Goal: Task Accomplishment & Management: Manage account settings

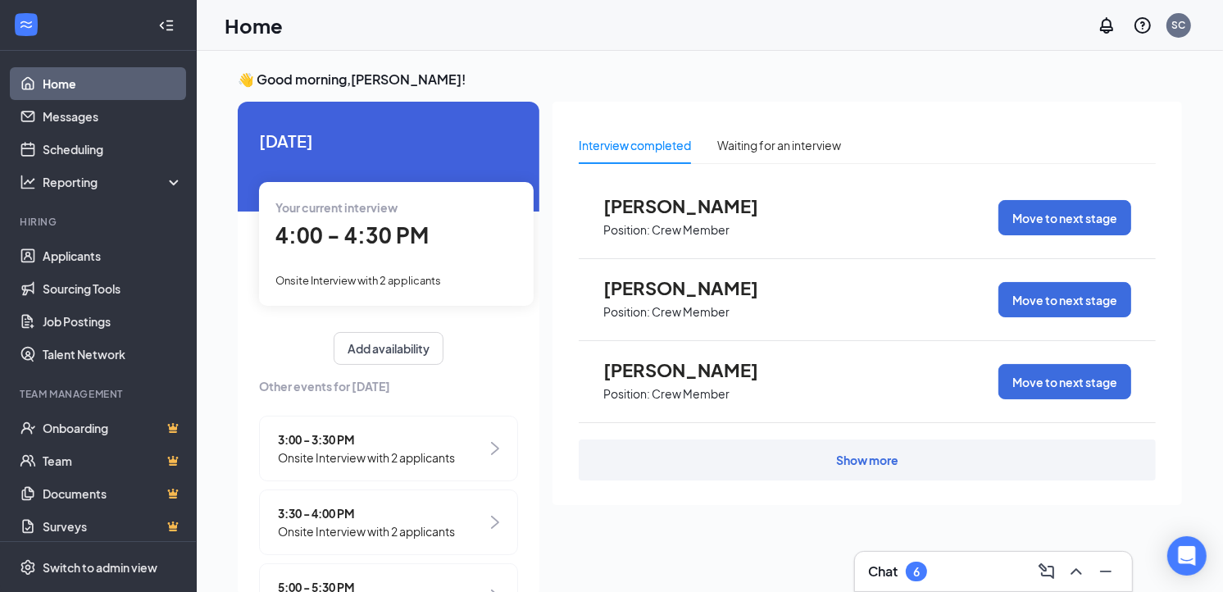
click at [767, 461] on div "Show more" at bounding box center [867, 459] width 577 height 41
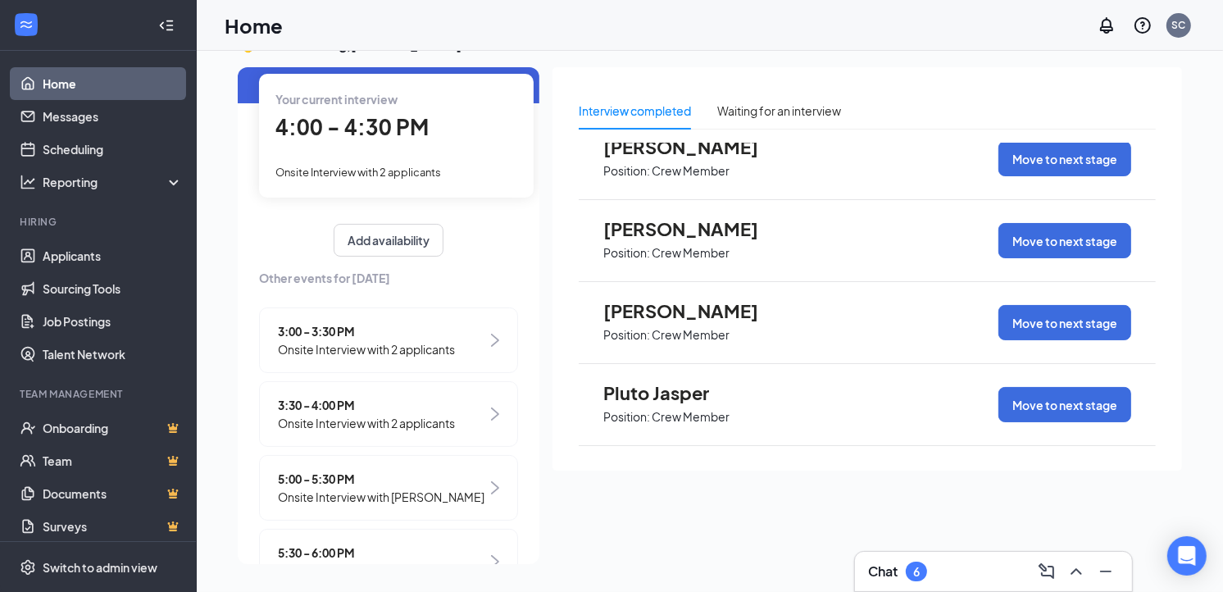
scroll to position [174, 0]
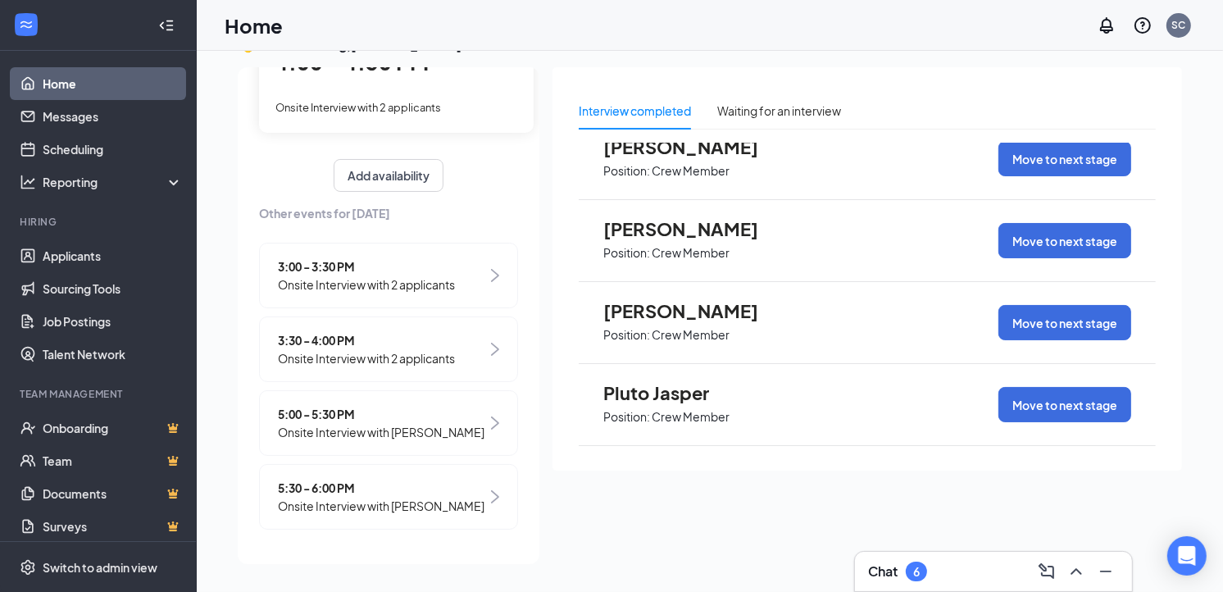
click at [434, 331] on span "3:30 - 4:00 PM" at bounding box center [366, 340] width 177 height 18
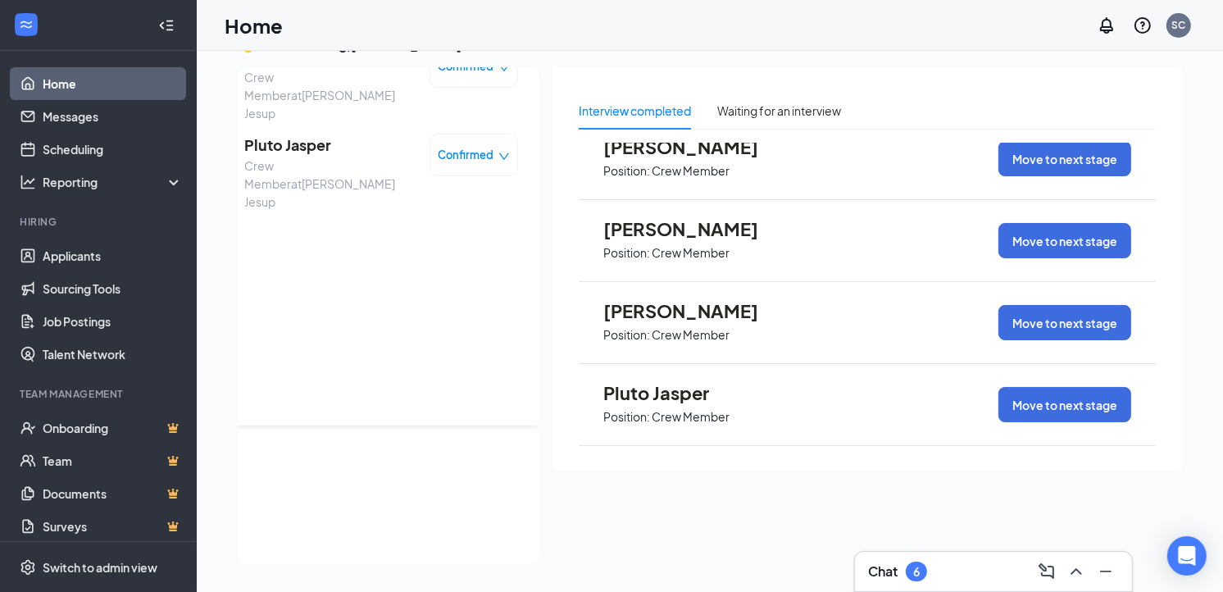
scroll to position [0, 0]
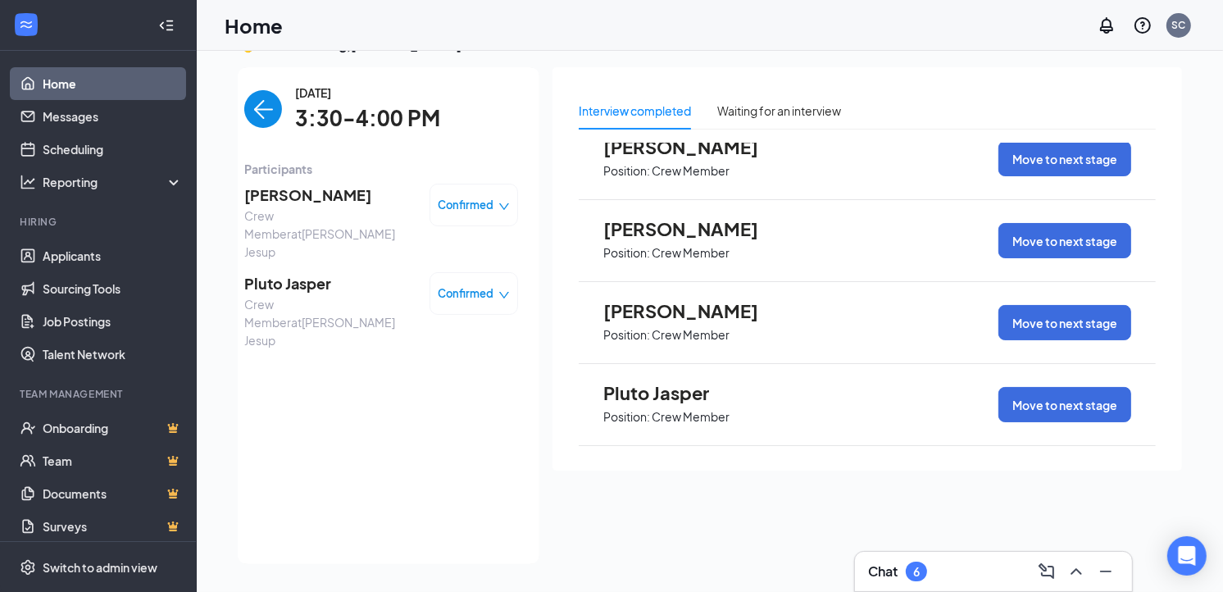
click at [252, 116] on img "back-button" at bounding box center [263, 109] width 38 height 38
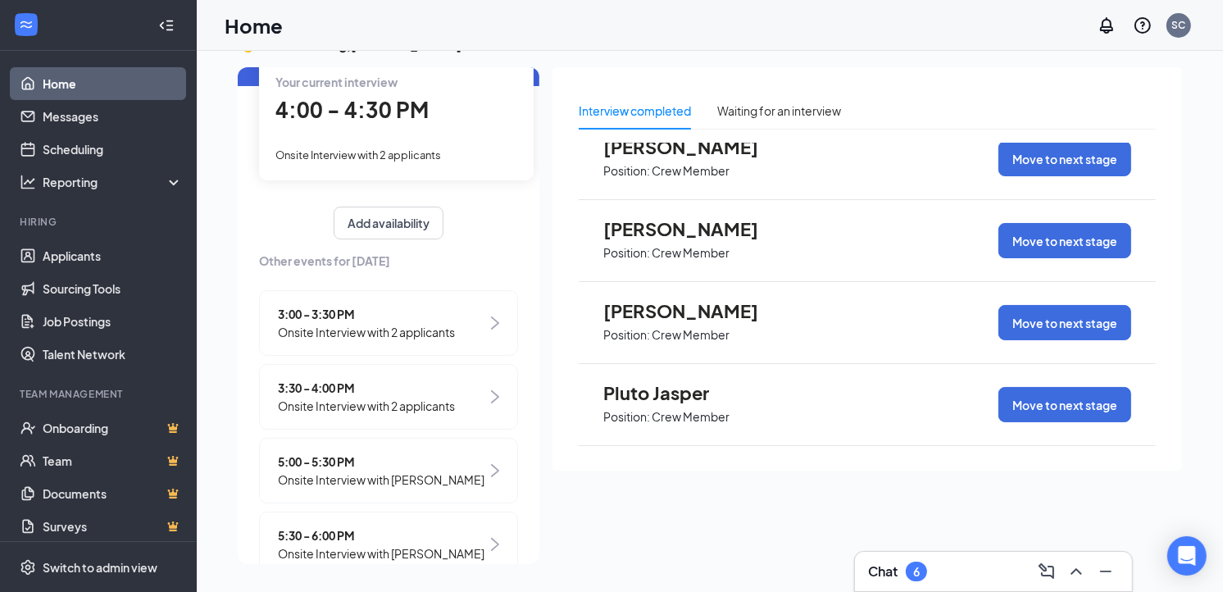
scroll to position [174, 0]
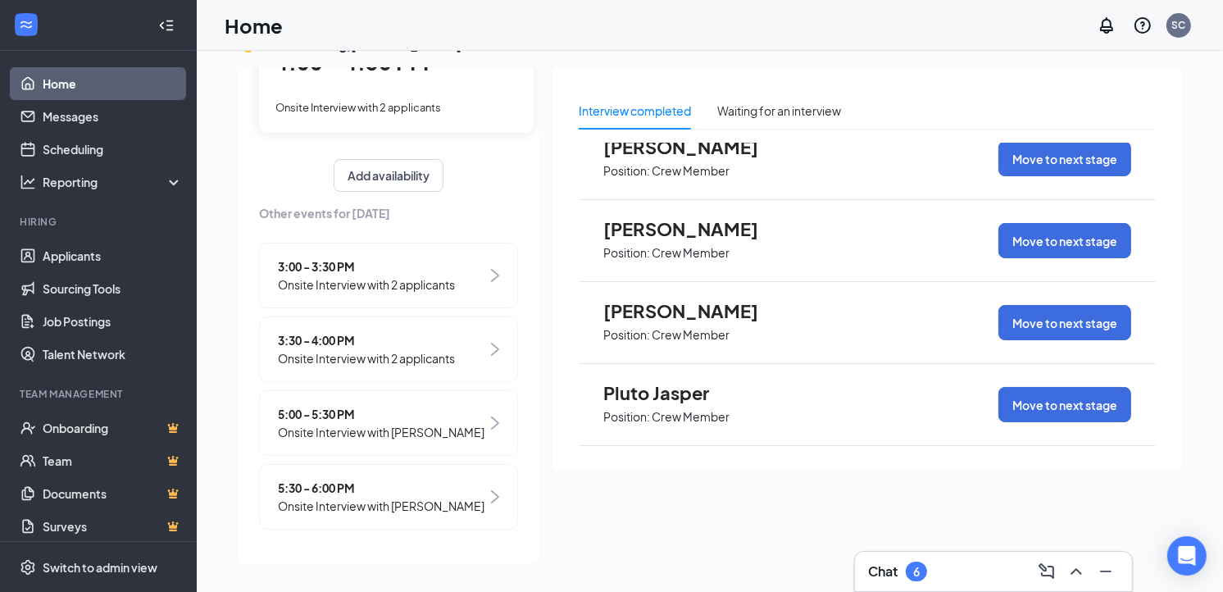
click at [439, 260] on div "3:00 - 3:30 PM Onsite Interview with 2 applicants" at bounding box center [388, 276] width 259 height 66
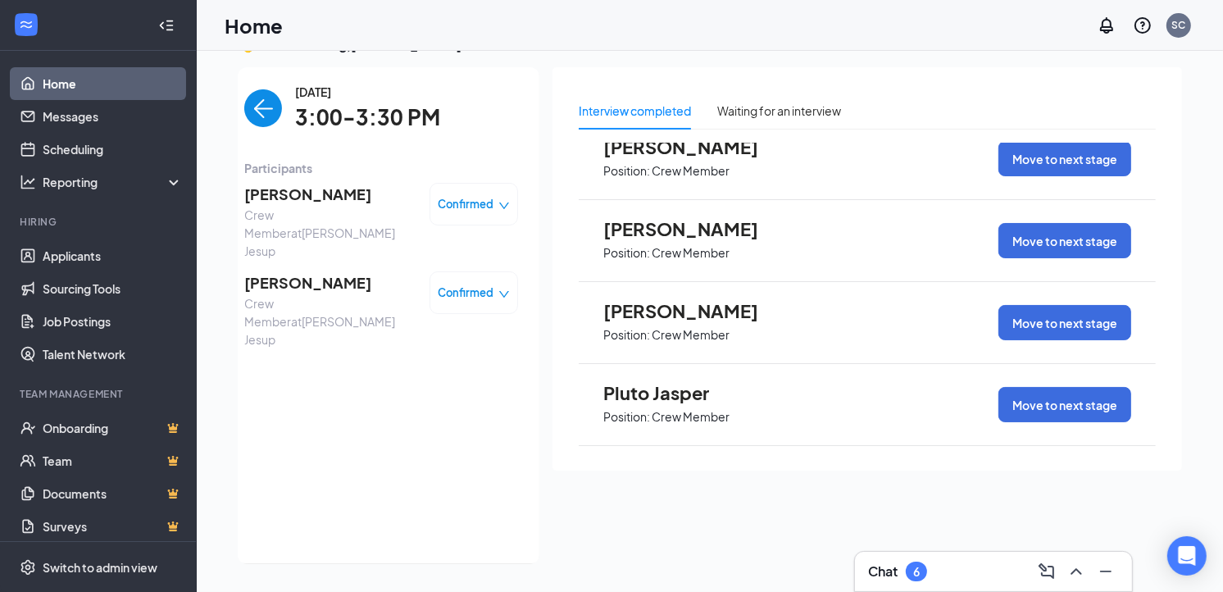
scroll to position [0, 0]
click at [252, 109] on img "back-button" at bounding box center [263, 109] width 38 height 38
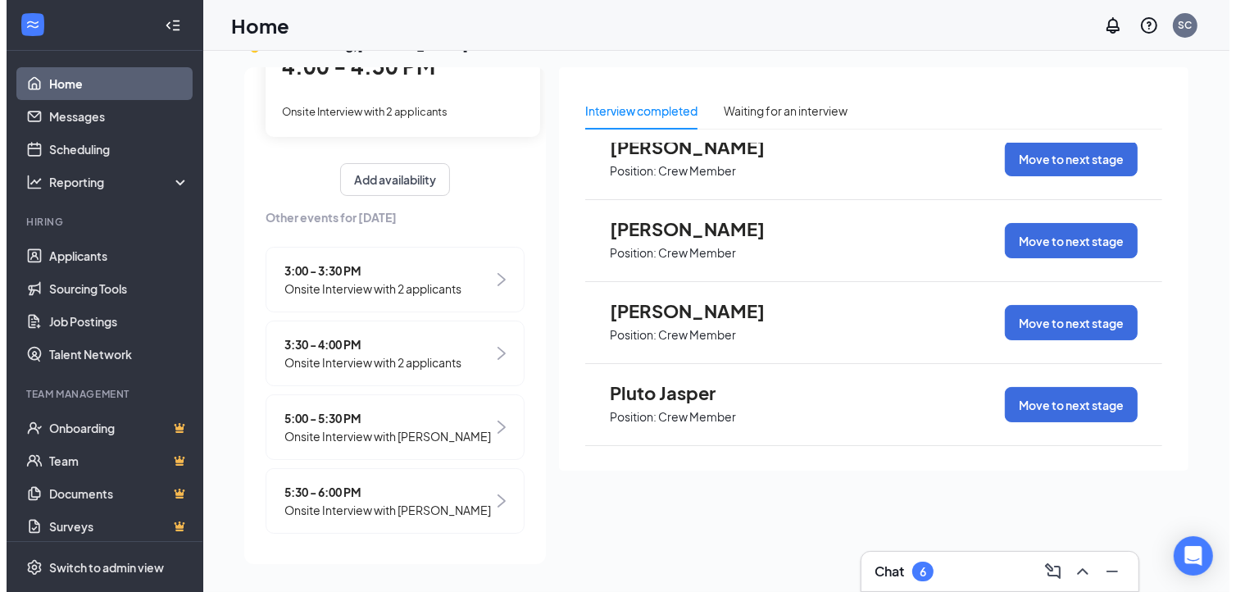
scroll to position [174, 0]
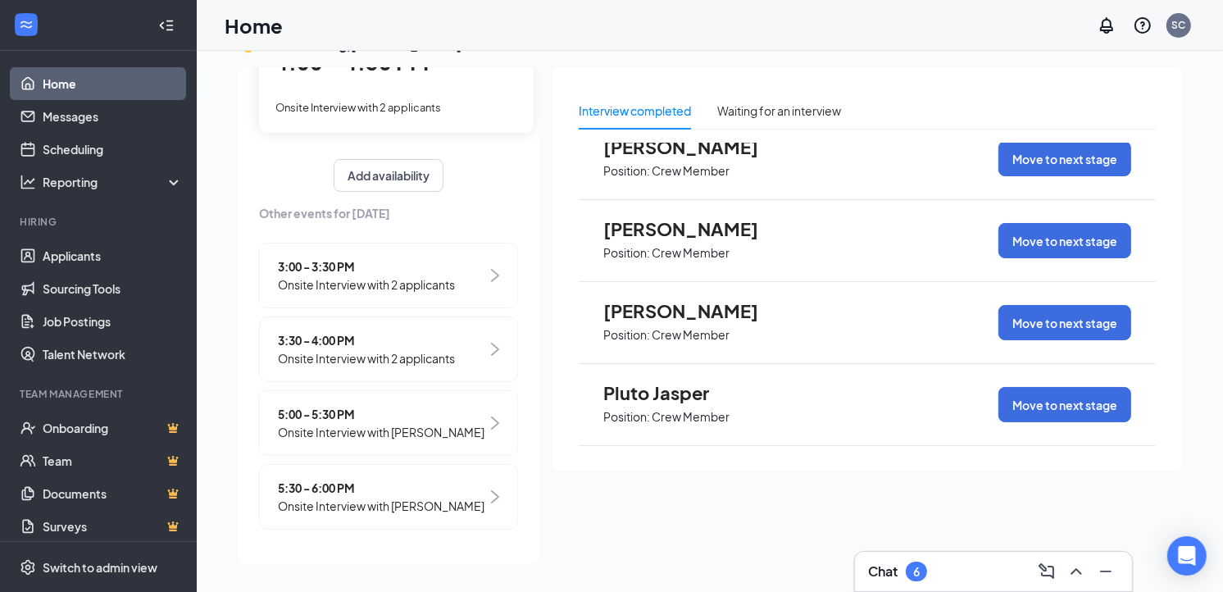
click at [653, 397] on span "Pluto Jasper" at bounding box center [693, 392] width 180 height 21
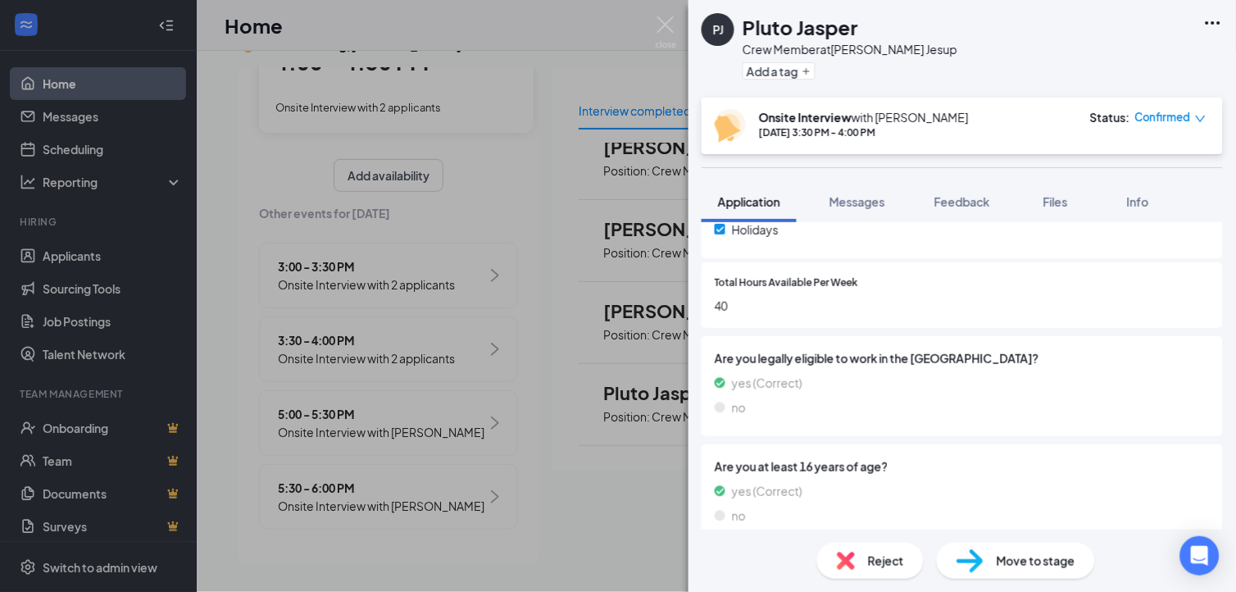
scroll to position [674, 0]
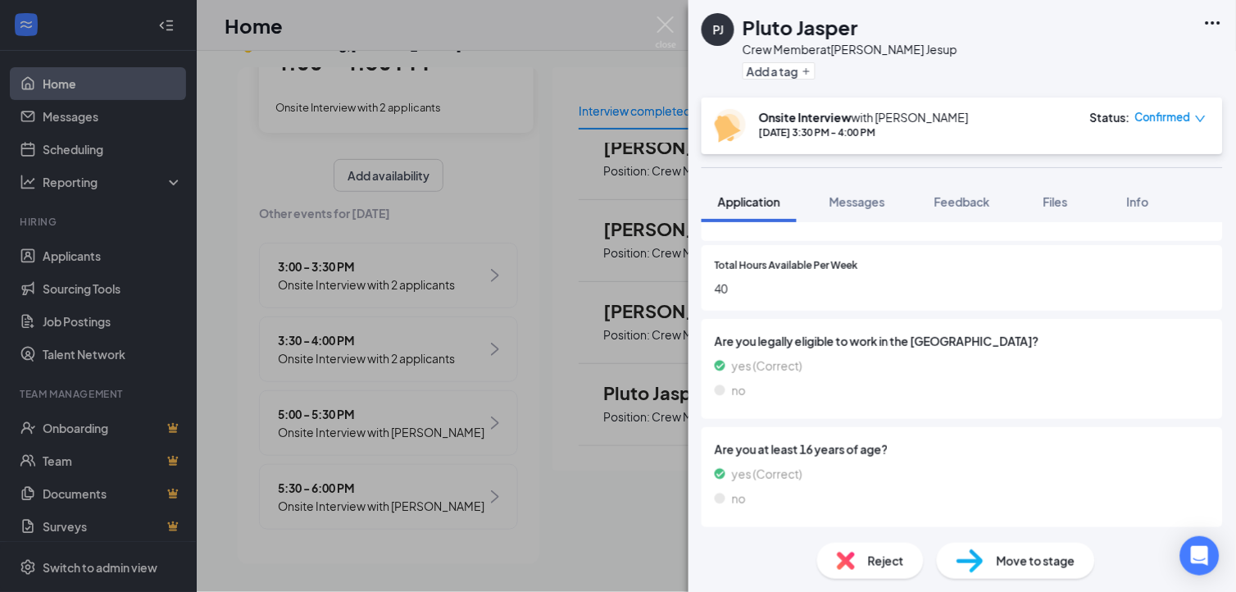
click at [1035, 562] on span "Move to stage" at bounding box center [1036, 561] width 79 height 18
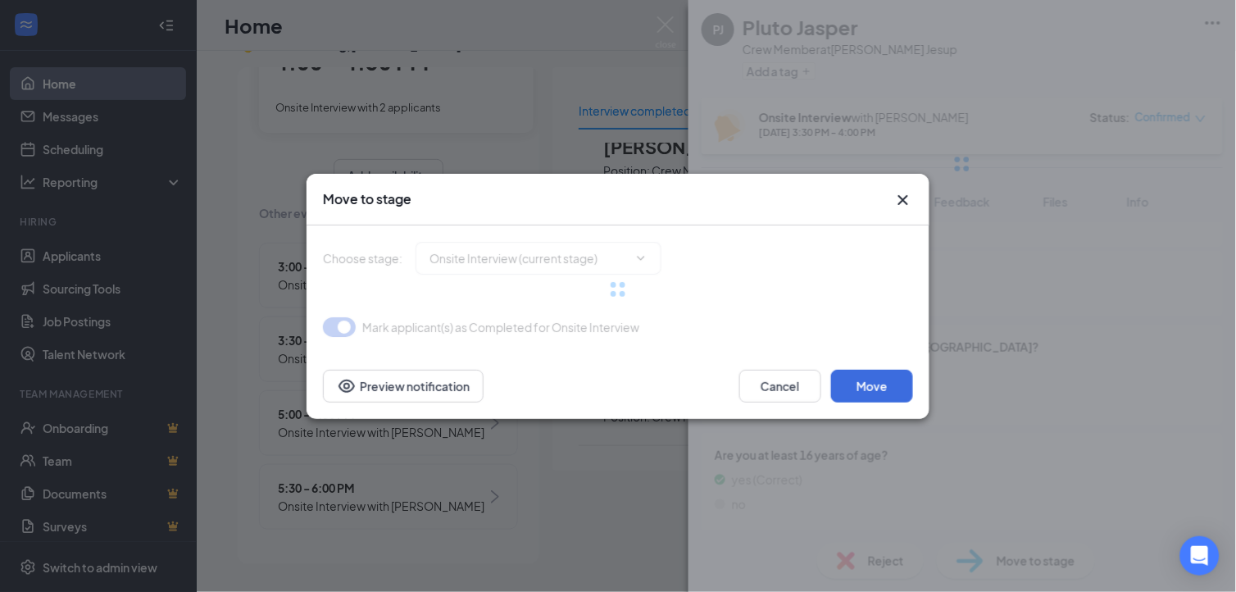
type input "Hiring Complete (final stage)"
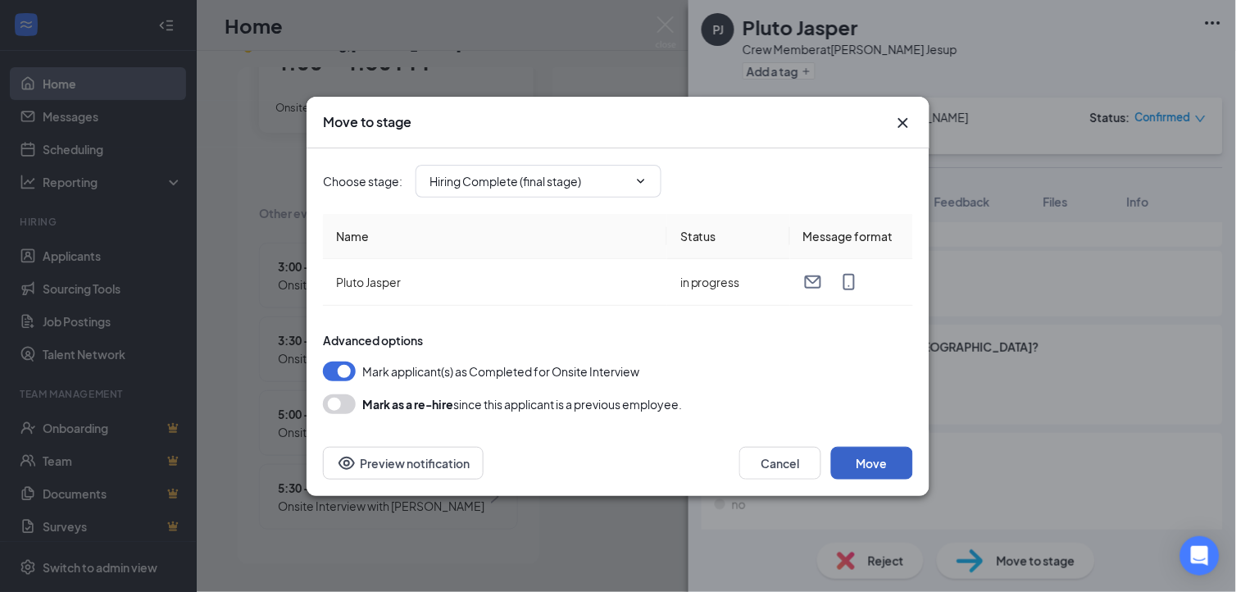
click at [892, 469] on button "Move" at bounding box center [872, 463] width 82 height 33
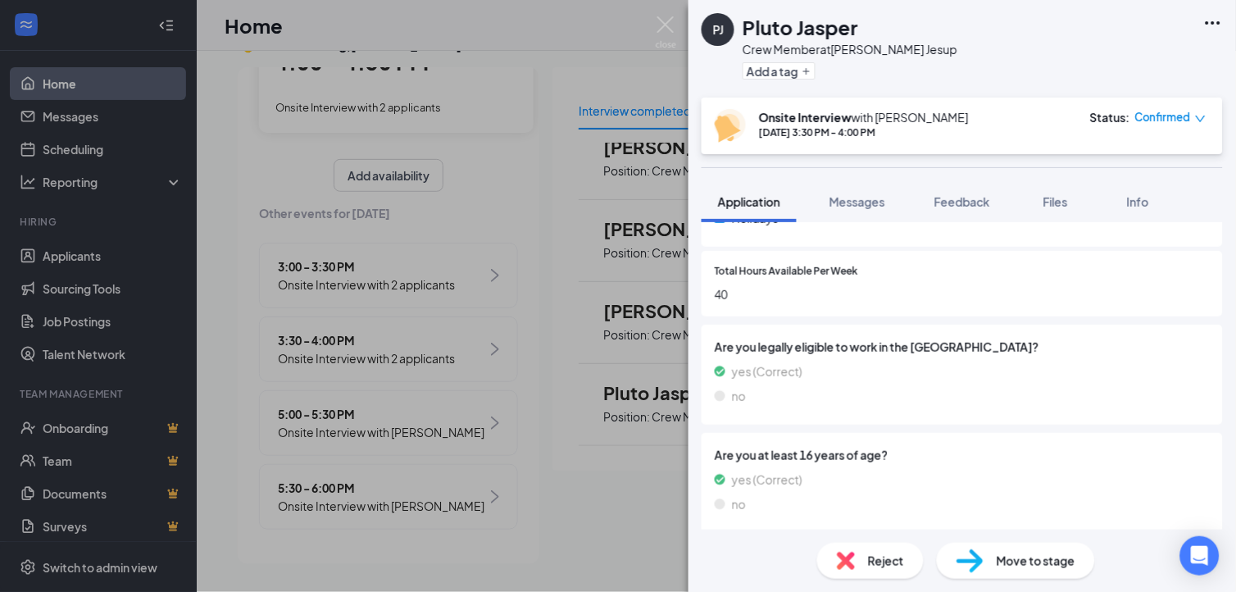
click at [587, 44] on div "[PERSON_NAME] Crew Member at [PERSON_NAME] Jesup Add a tag Onsite Interview wit…" at bounding box center [618, 296] width 1236 height 592
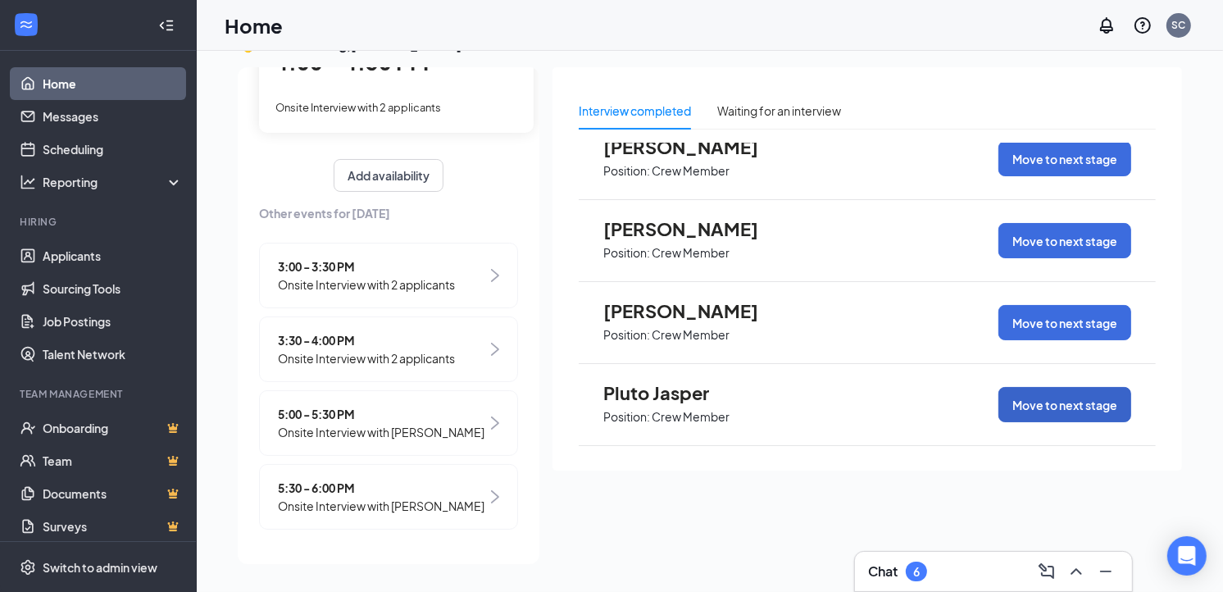
click at [1056, 404] on button "Move to next stage" at bounding box center [1065, 404] width 133 height 35
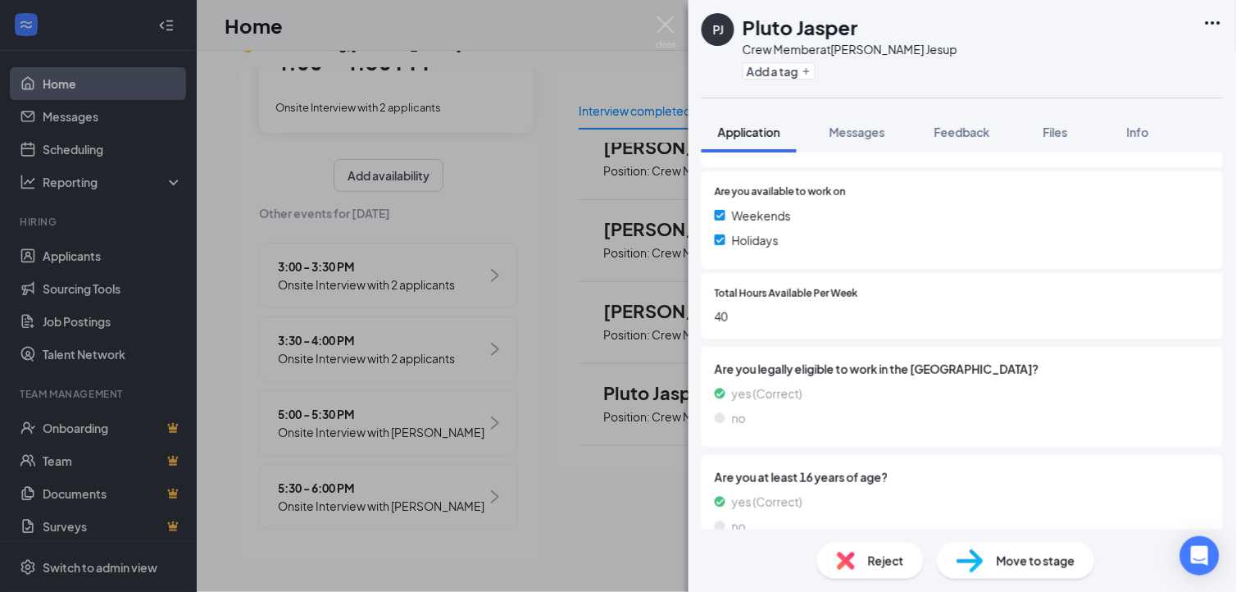
scroll to position [604, 0]
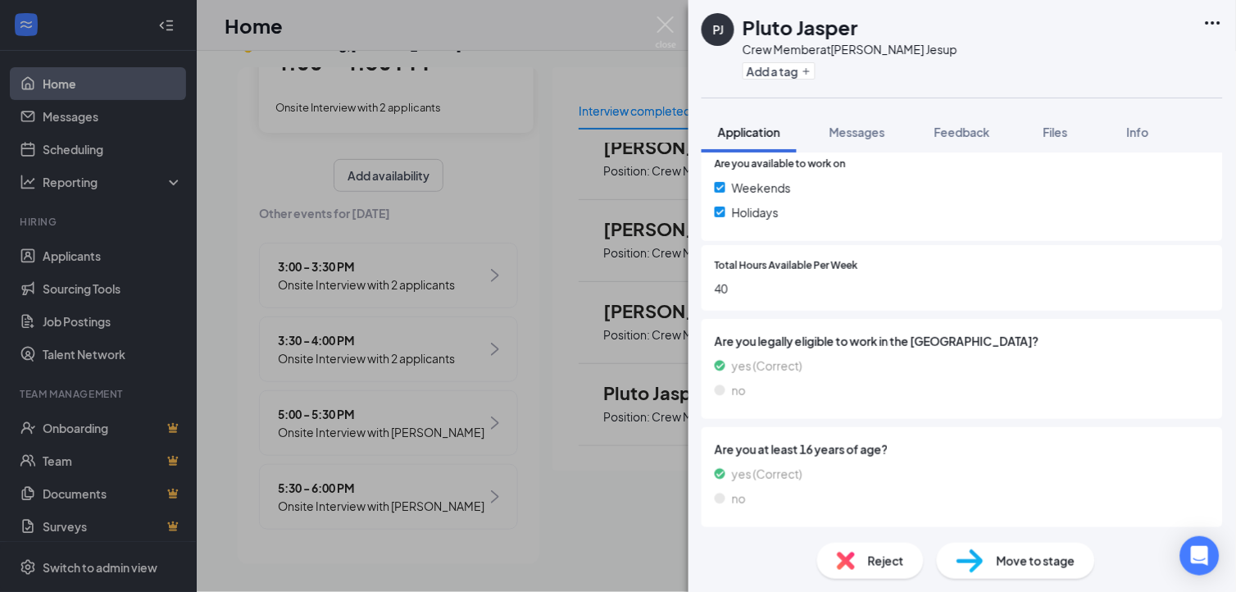
click at [1025, 564] on span "Move to stage" at bounding box center [1036, 561] width 79 height 18
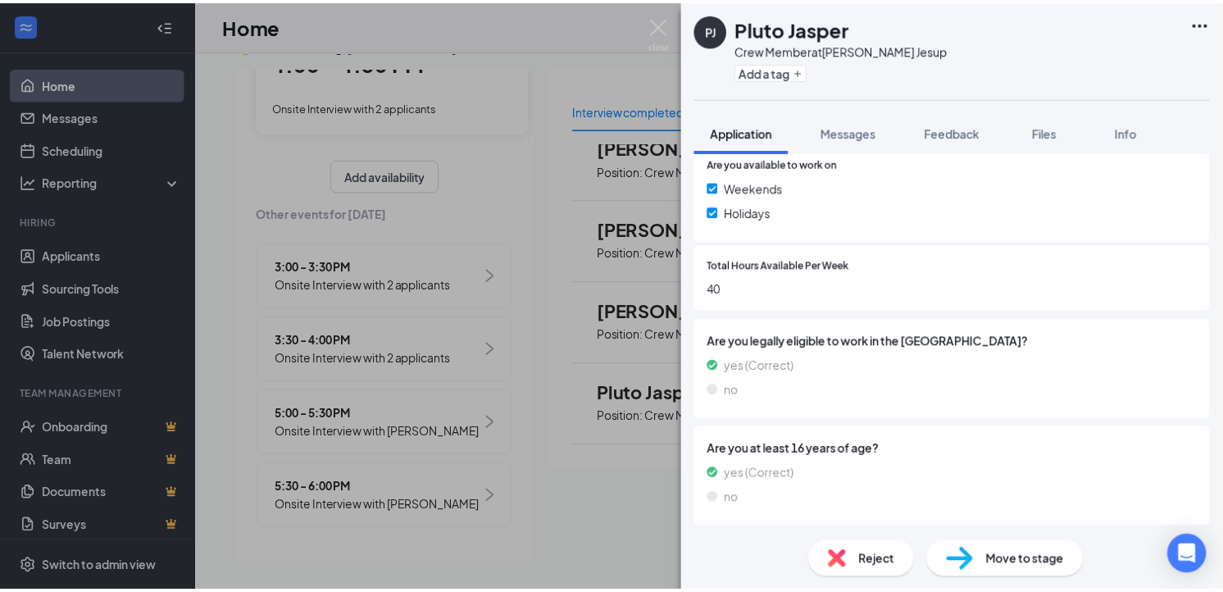
scroll to position [598, 0]
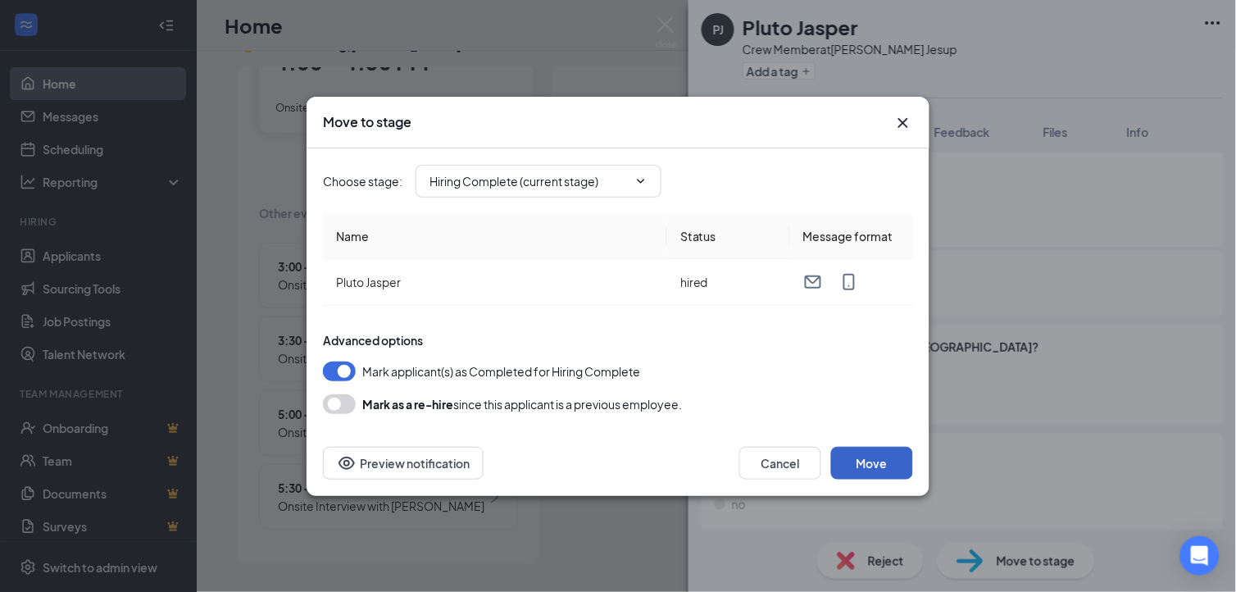
click at [897, 467] on button "Move" at bounding box center [872, 463] width 82 height 33
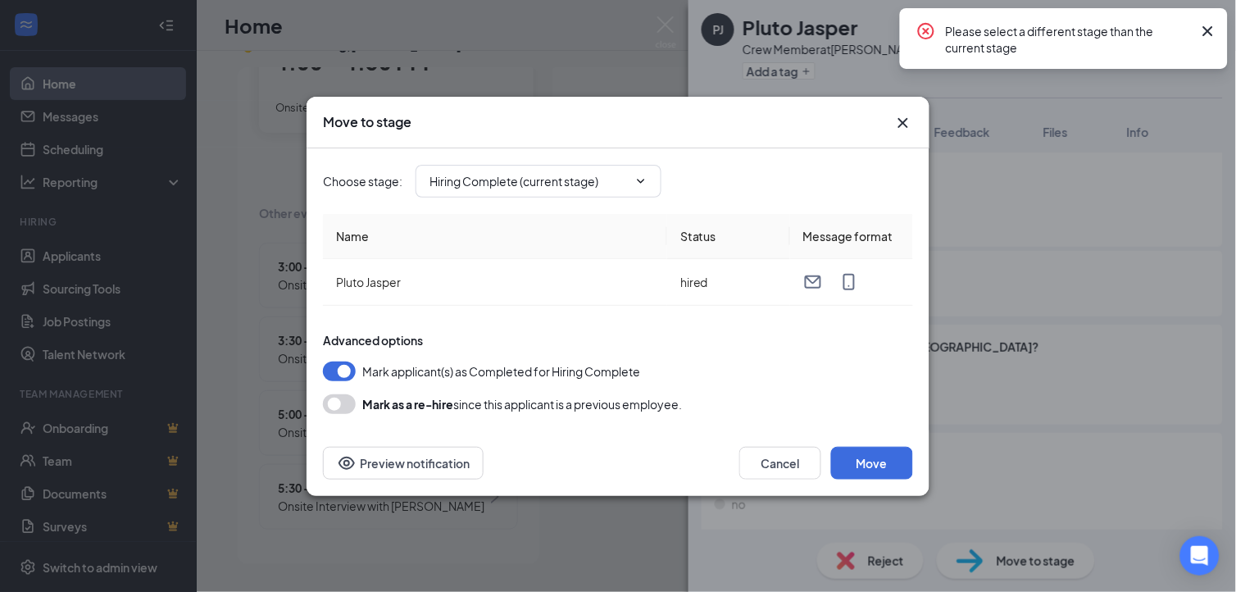
click at [1212, 28] on icon "Cross" at bounding box center [1208, 31] width 10 height 10
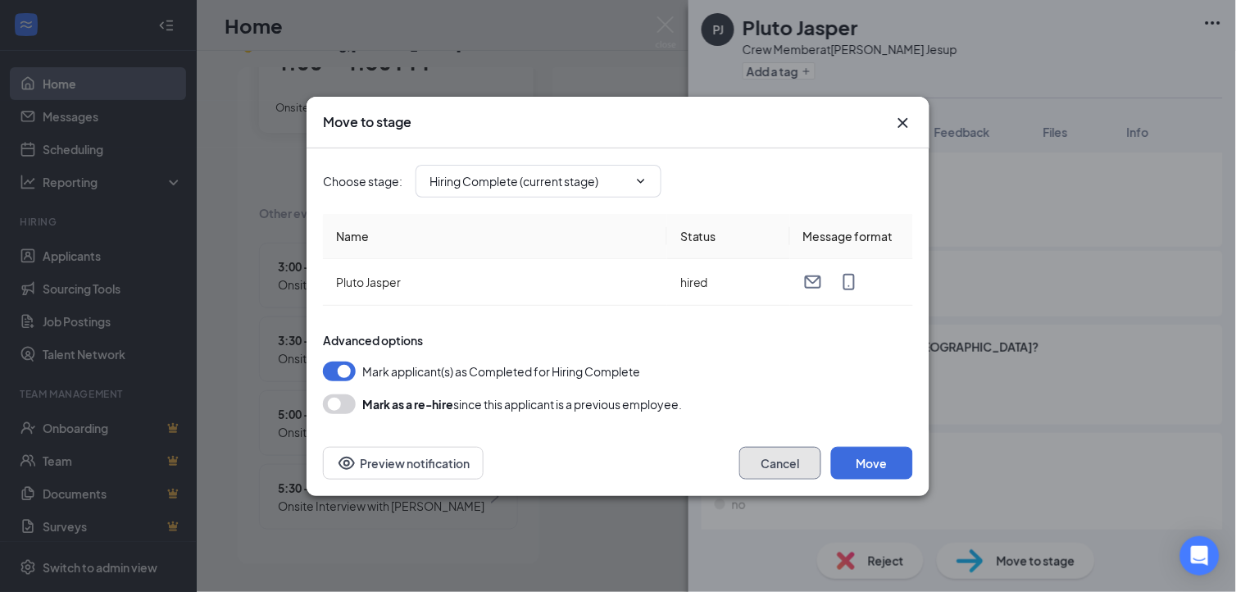
click at [780, 473] on button "Cancel" at bounding box center [780, 463] width 82 height 33
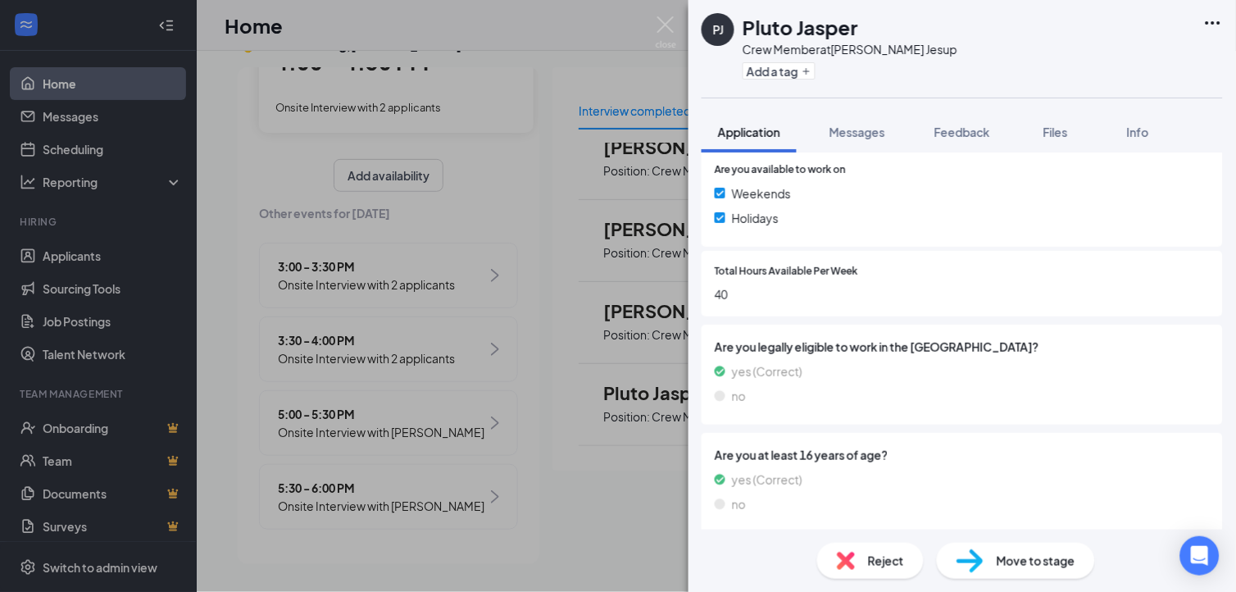
click at [280, 139] on div "[PERSON_NAME] Crew Member at [PERSON_NAME] Jesup Add a tag Application Messages…" at bounding box center [618, 296] width 1236 height 592
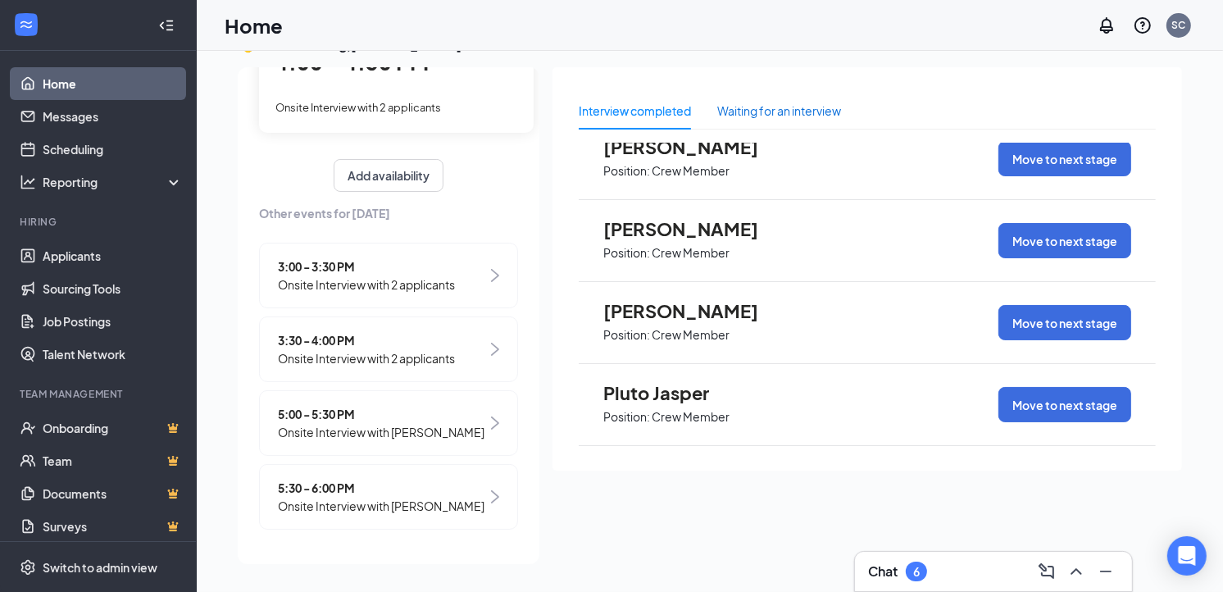
click at [760, 109] on div "Waiting for an interview" at bounding box center [779, 111] width 124 height 18
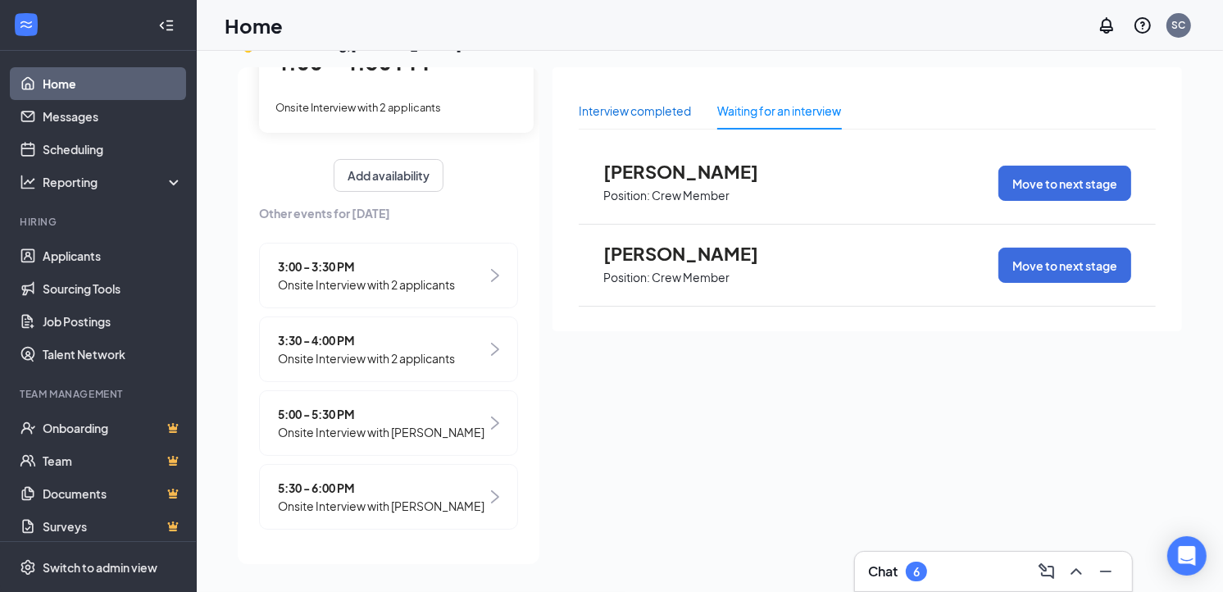
click at [637, 111] on div "Interview completed" at bounding box center [635, 111] width 112 height 18
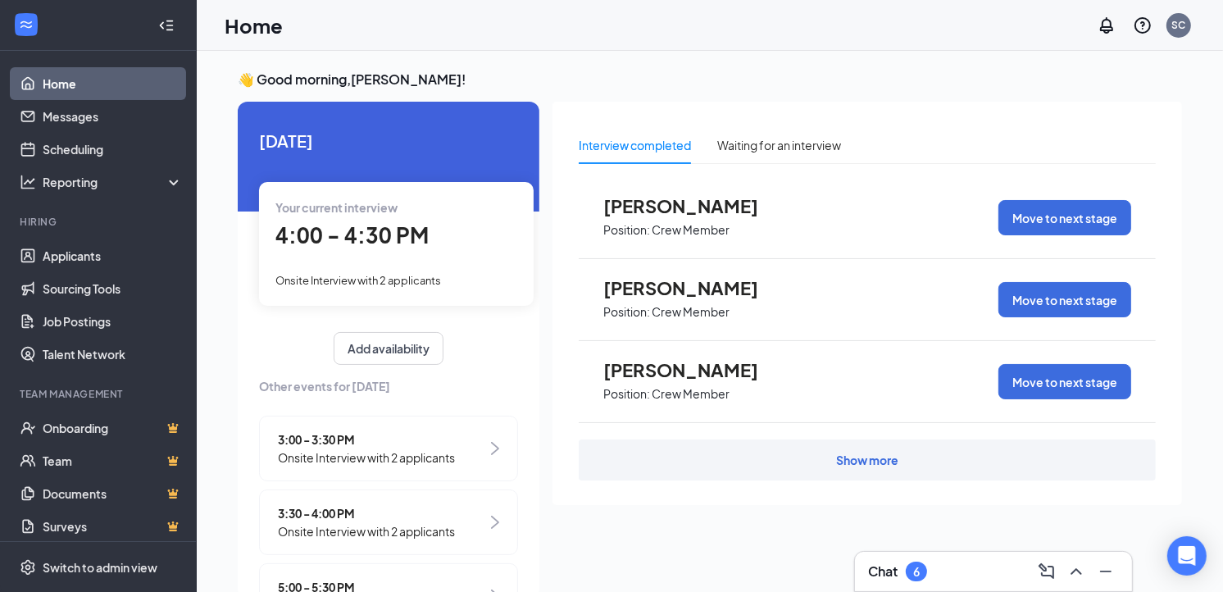
click at [424, 257] on div "Your current interview 4:00 - 4:30 PM Onsite Interview with 2 applicants" at bounding box center [396, 243] width 275 height 123
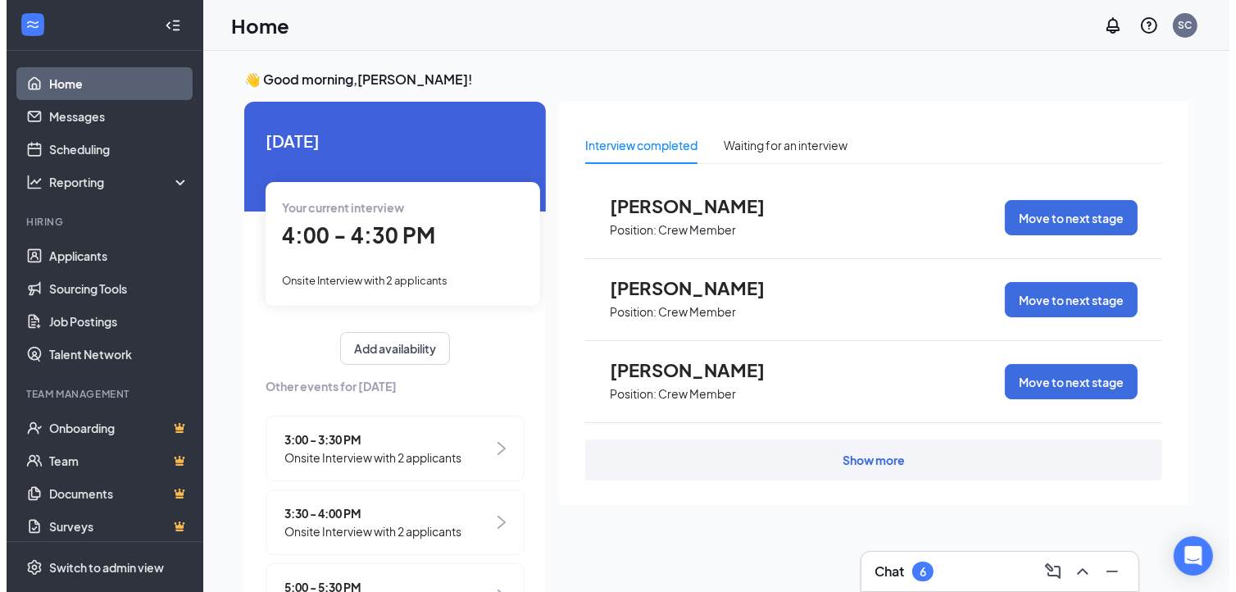
scroll to position [6, 0]
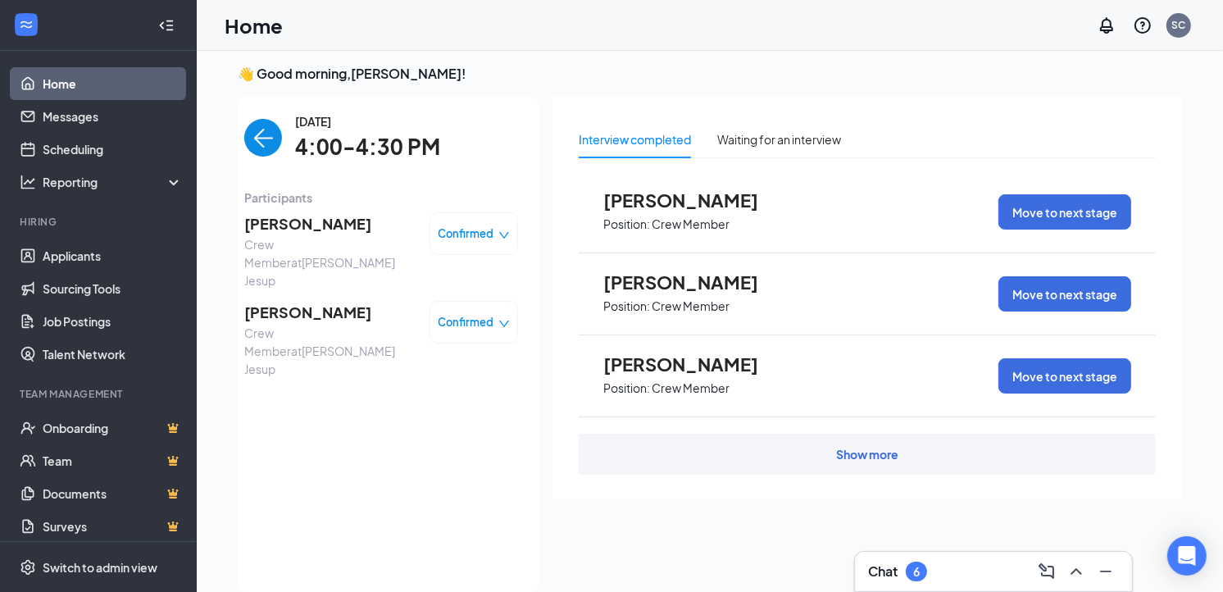
click at [339, 324] on span "Crew Member at [PERSON_NAME] Jesup" at bounding box center [330, 351] width 172 height 54
click at [321, 301] on span "[PERSON_NAME]" at bounding box center [330, 312] width 172 height 23
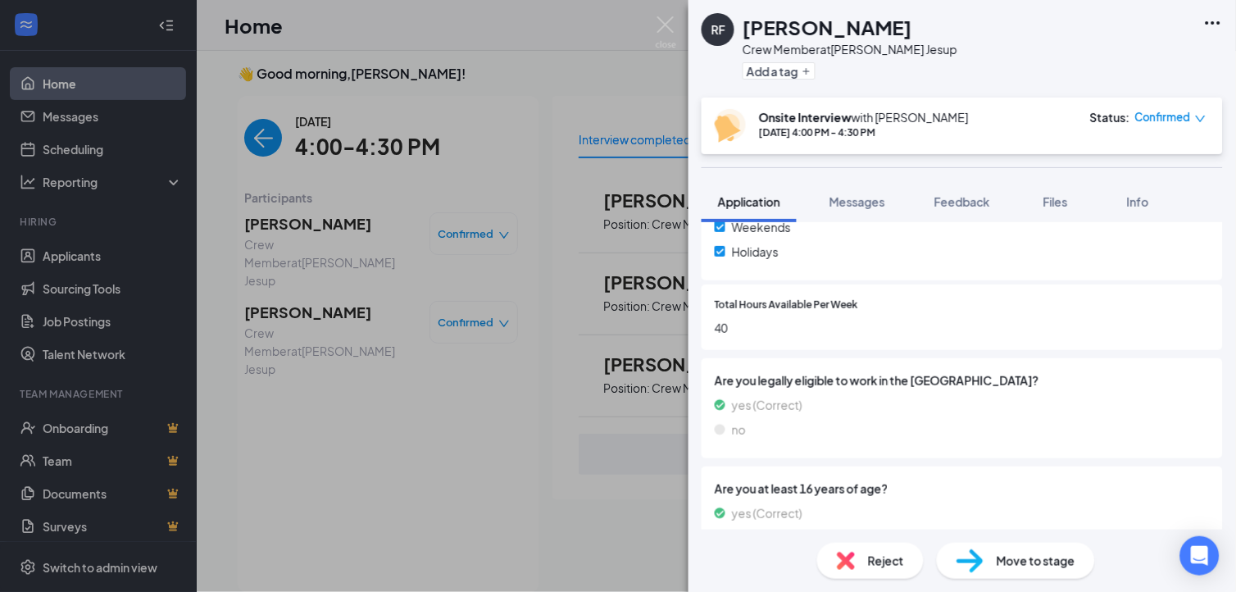
scroll to position [719, 0]
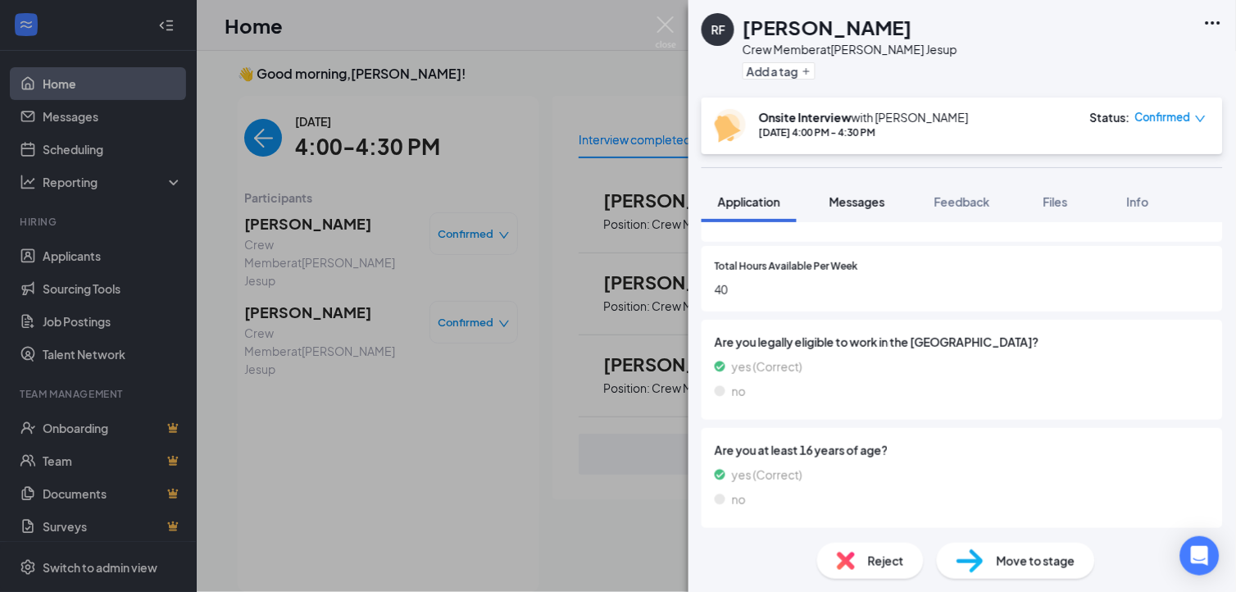
click at [871, 197] on span "Messages" at bounding box center [858, 201] width 56 height 15
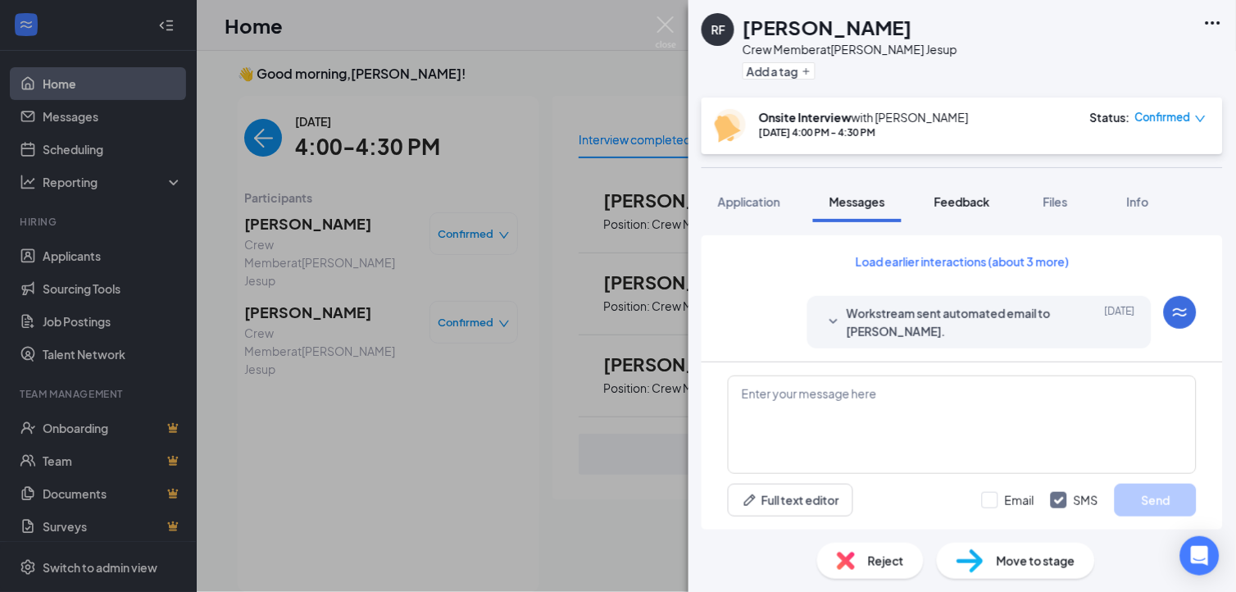
click at [985, 200] on span "Feedback" at bounding box center [963, 201] width 56 height 15
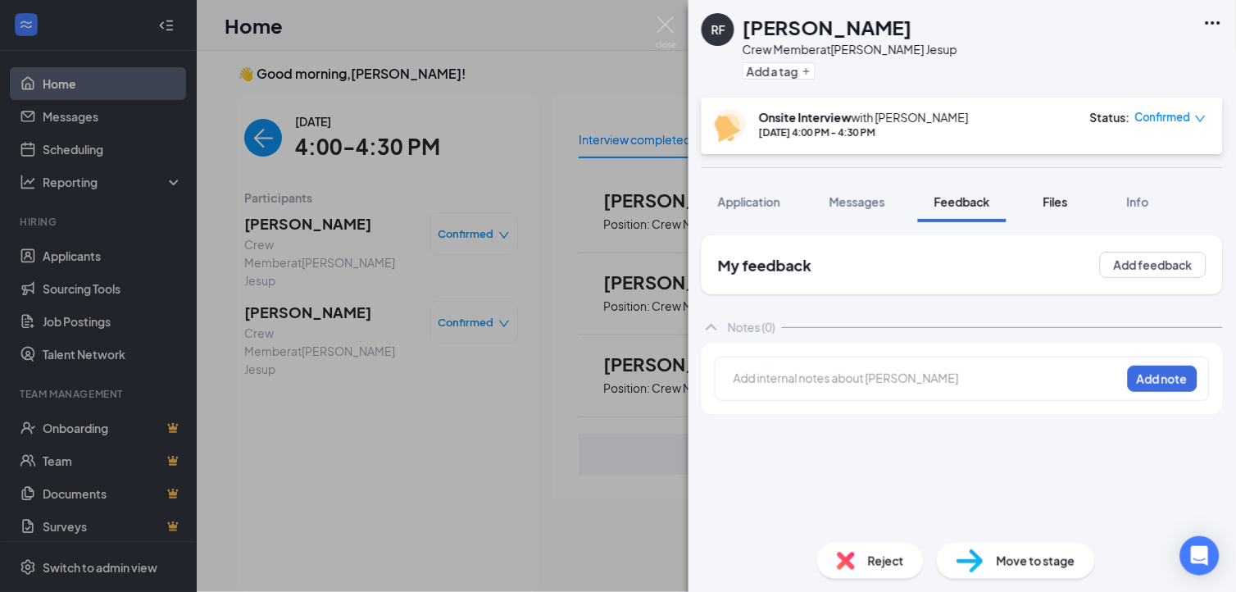
click at [1068, 203] on span "Files" at bounding box center [1056, 201] width 25 height 15
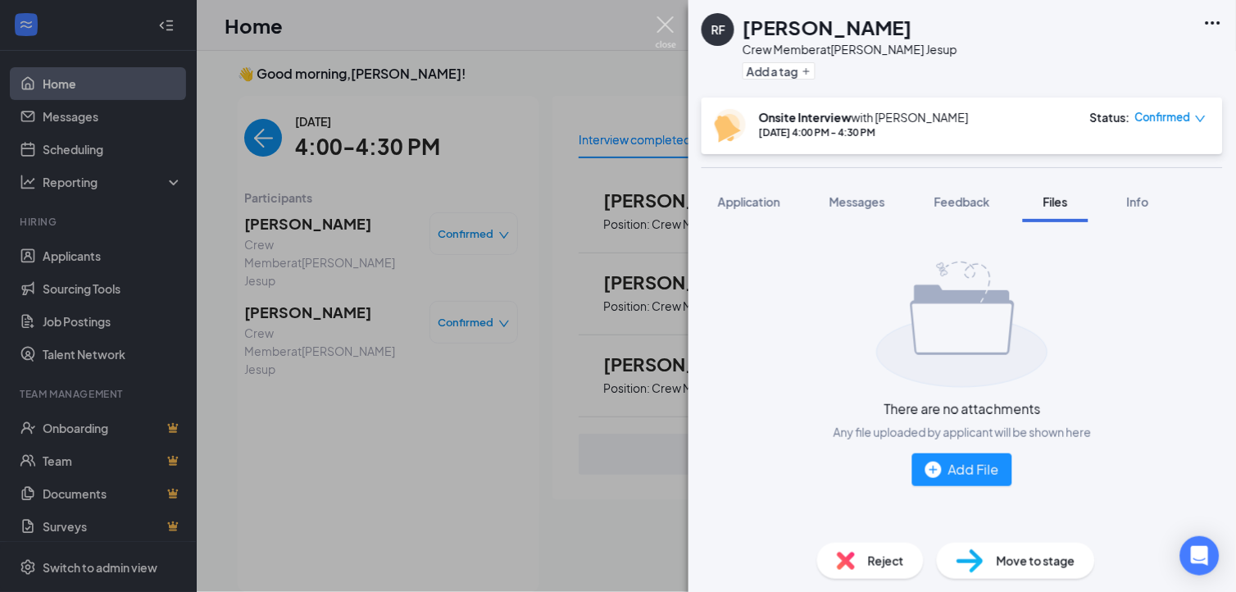
click at [669, 21] on img at bounding box center [666, 32] width 20 height 32
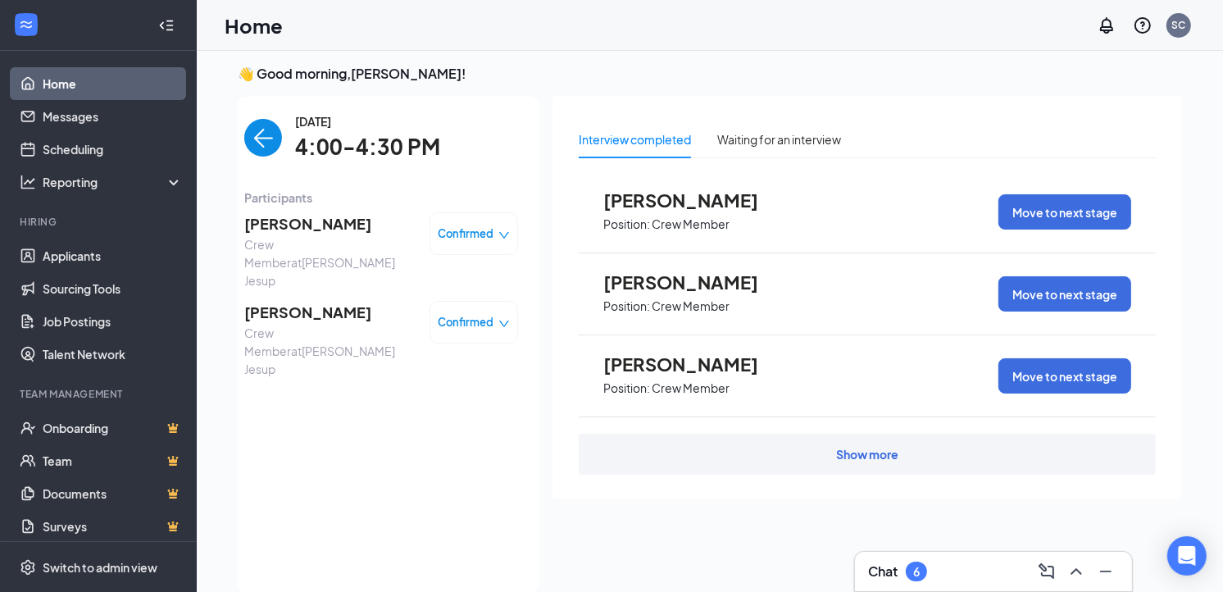
click at [121, 88] on link "Home" at bounding box center [113, 83] width 140 height 33
click at [121, 78] on link "Home" at bounding box center [113, 83] width 140 height 33
click at [248, 141] on img "back-button" at bounding box center [263, 138] width 38 height 38
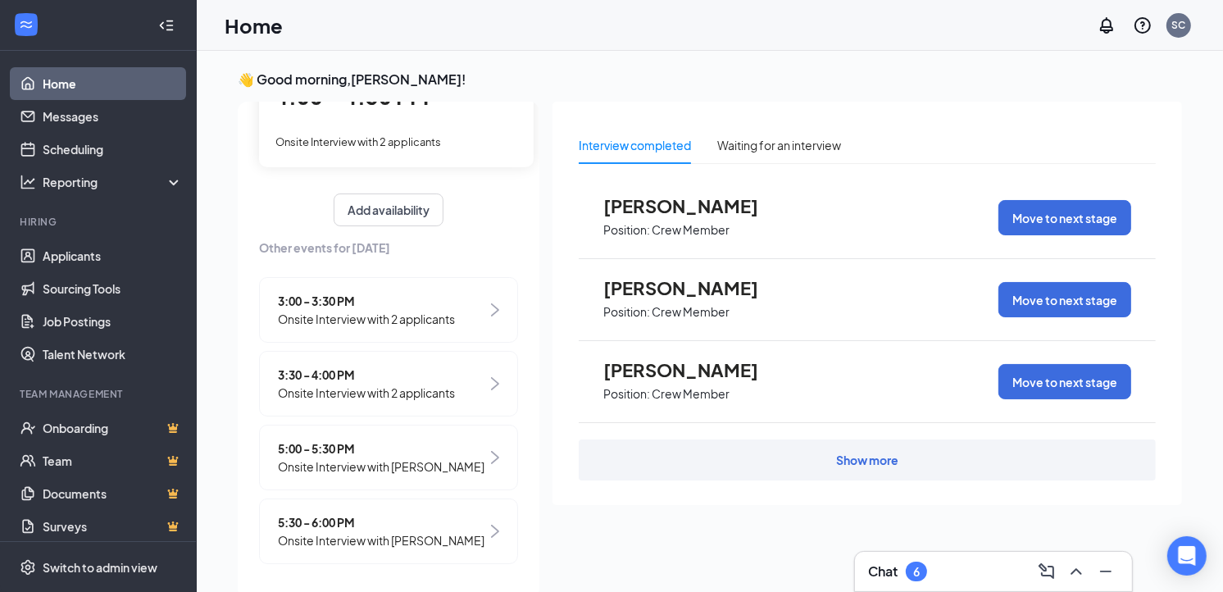
scroll to position [174, 0]
